Goal: Task Accomplishment & Management: Manage account settings

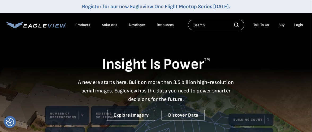
click at [300, 25] on div "Login" at bounding box center [298, 25] width 9 height 5
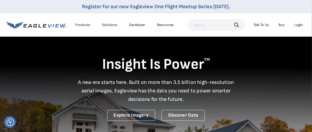
click at [300, 25] on div "Login" at bounding box center [298, 25] width 9 height 5
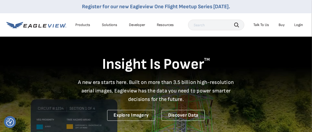
click at [297, 27] on div "Login" at bounding box center [298, 25] width 9 height 5
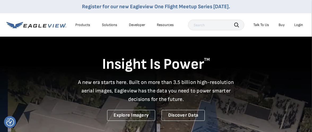
click at [299, 24] on div "Login" at bounding box center [298, 25] width 9 height 5
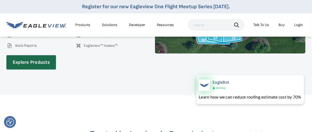
scroll to position [716, 0]
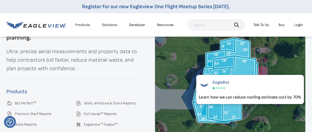
click at [296, 24] on div "Login" at bounding box center [298, 25] width 9 height 5
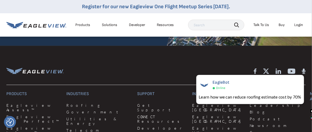
scroll to position [1299, 0]
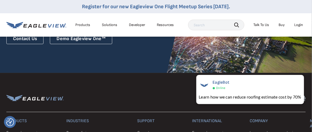
click at [300, 24] on div "Login" at bounding box center [298, 25] width 9 height 5
click at [298, 24] on div "Login" at bounding box center [298, 25] width 9 height 5
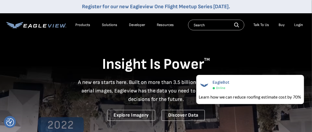
scroll to position [0, 0]
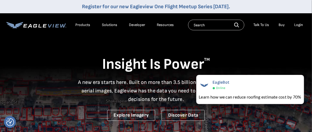
click at [81, 25] on div "Products" at bounding box center [82, 25] width 15 height 5
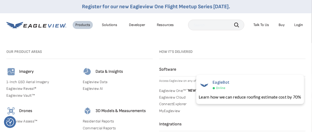
scroll to position [53, 0]
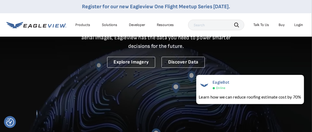
click at [85, 26] on div "Products" at bounding box center [82, 25] width 15 height 5
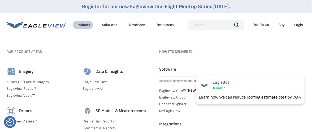
click at [174, 111] on link "MyEagleview" at bounding box center [232, 110] width 146 height 5
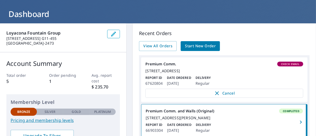
scroll to position [26, 0]
